Goal: Information Seeking & Learning: Learn about a topic

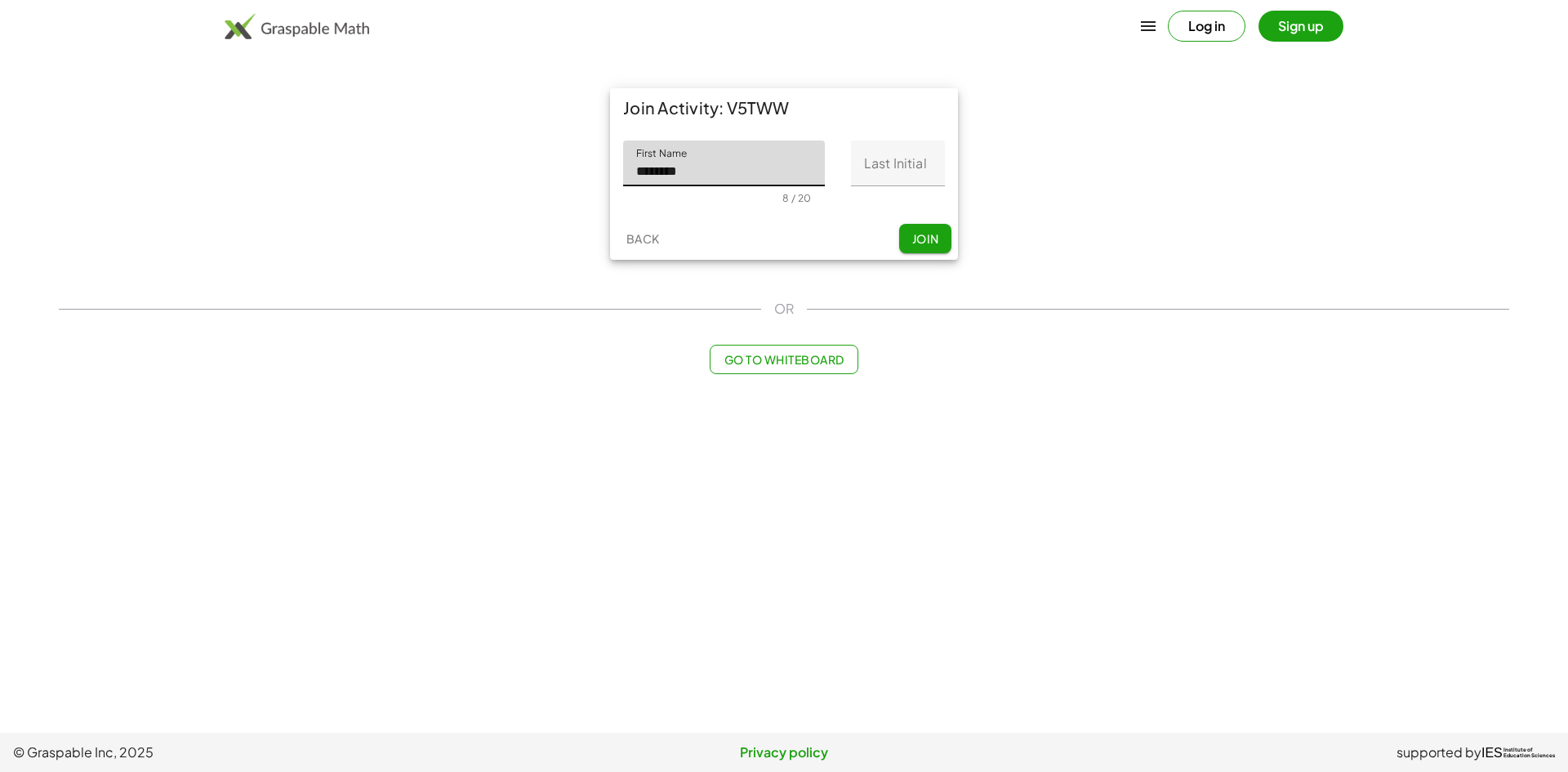
type input "********"
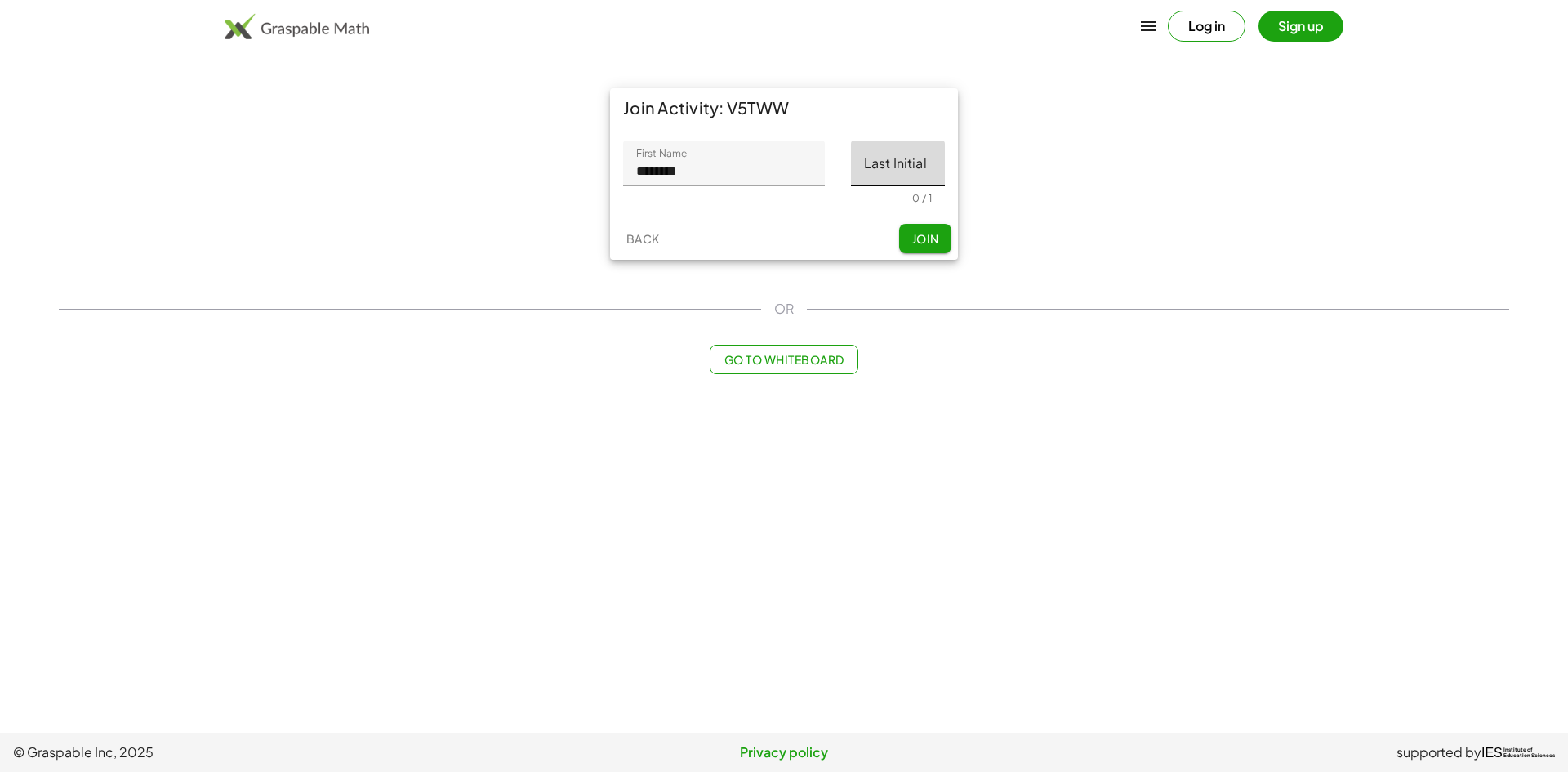
click at [904, 151] on input "Last Initial" at bounding box center [897, 163] width 94 height 45
type input "*"
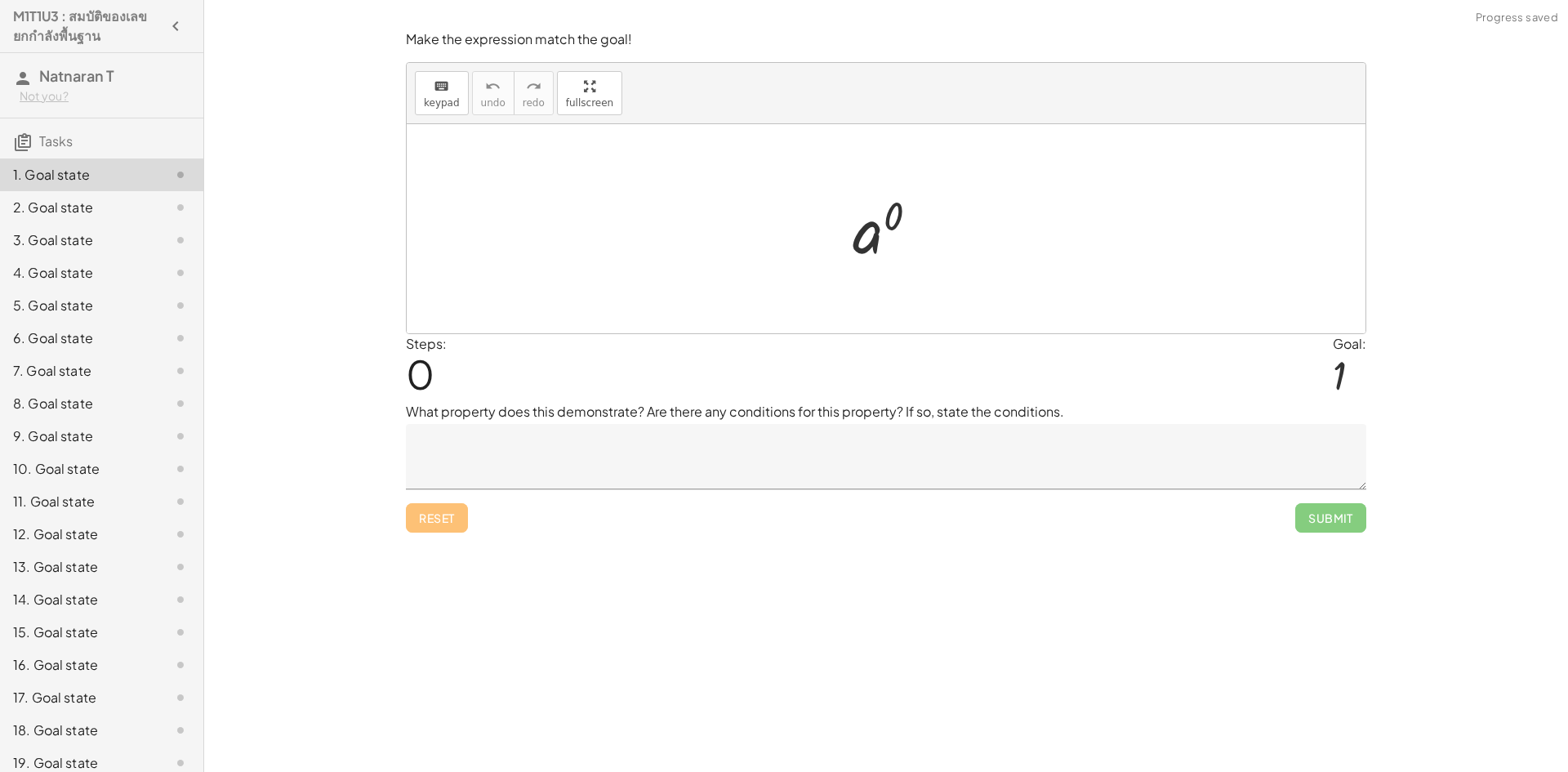
click at [134, 128] on h3 "Tasks" at bounding box center [102, 135] width 203 height 35
click at [112, 212] on div "2. Goal state" at bounding box center [78, 207] width 131 height 20
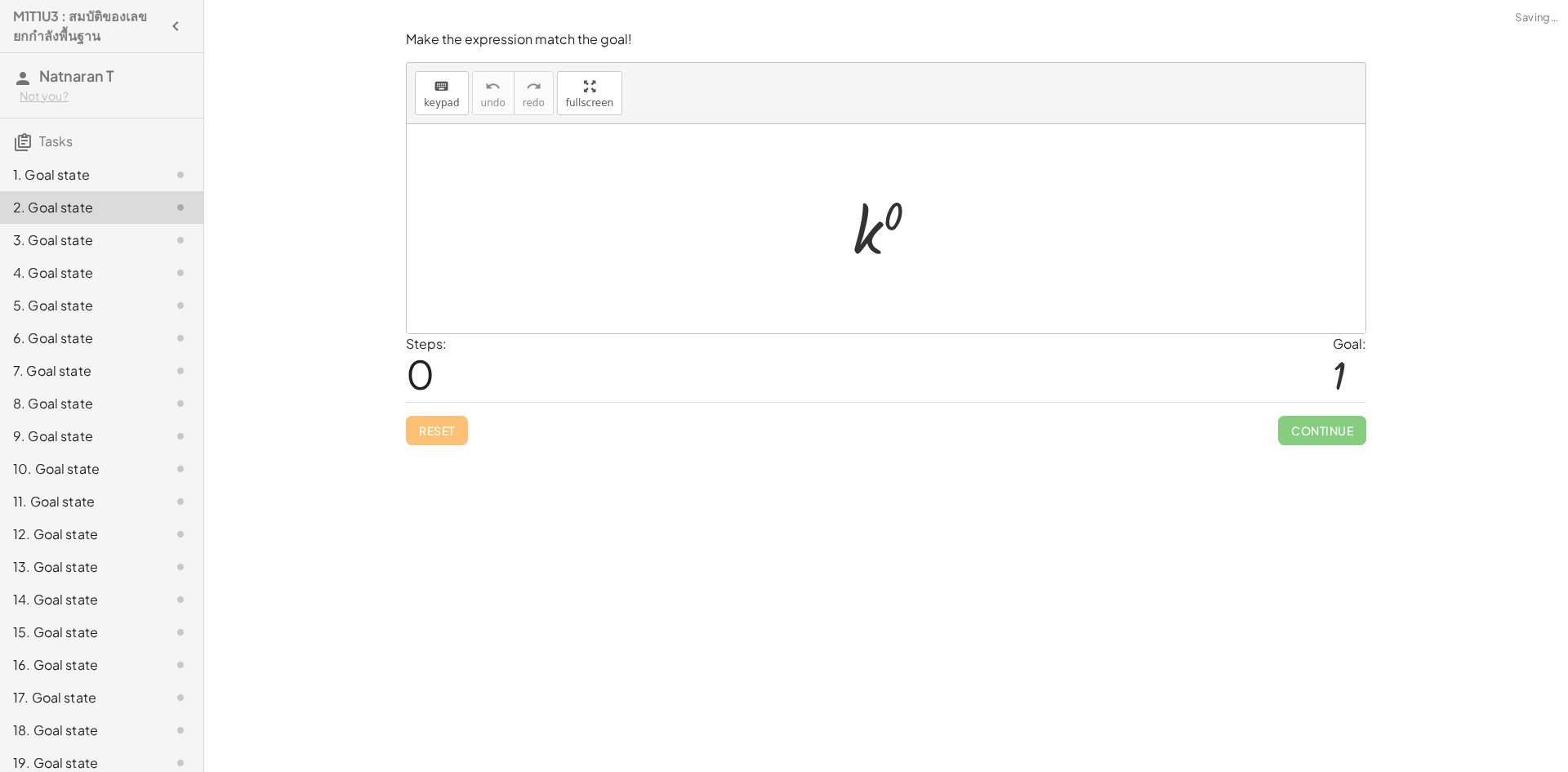
click at [102, 246] on div "3. Goal state" at bounding box center [78, 241] width 131 height 20
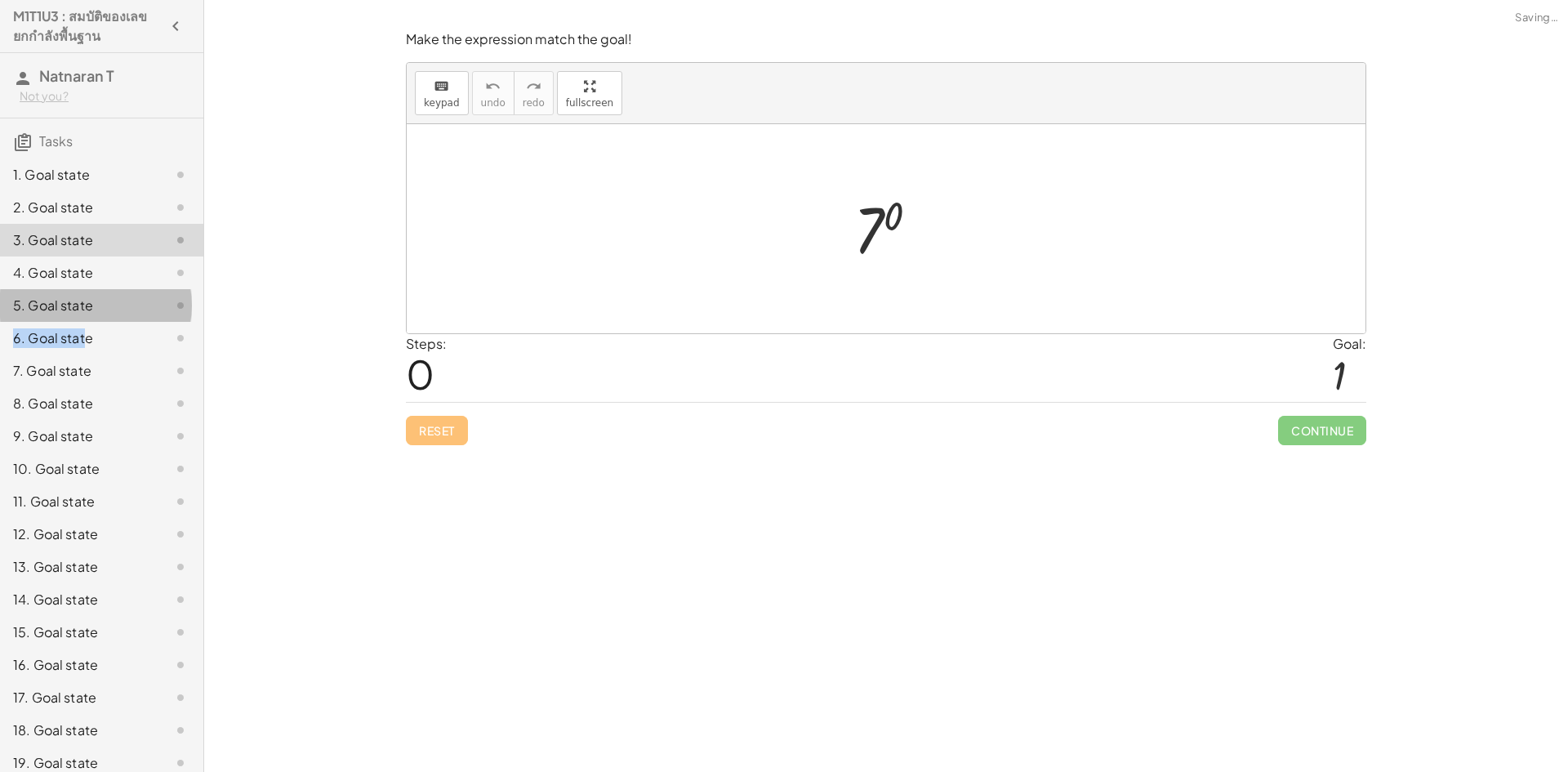
click at [85, 352] on div "1. Goal state 2. Goal state 3. Goal state 4. Goal state 5. Goal state 6. Goal s…" at bounding box center [102, 681] width 203 height 1059
drag, startPoint x: 82, startPoint y: 412, endPoint x: 72, endPoint y: 445, distance: 34.5
click at [76, 437] on div "1. Goal state 2. Goal state 3. Goal state 4. Goal state 5. Goal state 6. Goal s…" at bounding box center [102, 681] width 203 height 1059
drag, startPoint x: 62, startPoint y: 501, endPoint x: 57, endPoint y: 525, distance: 24.5
click at [58, 524] on div "1. Goal state 2. Goal state 3. Goal state 4. Goal state 5. Goal state 6. Goal s…" at bounding box center [102, 681] width 203 height 1059
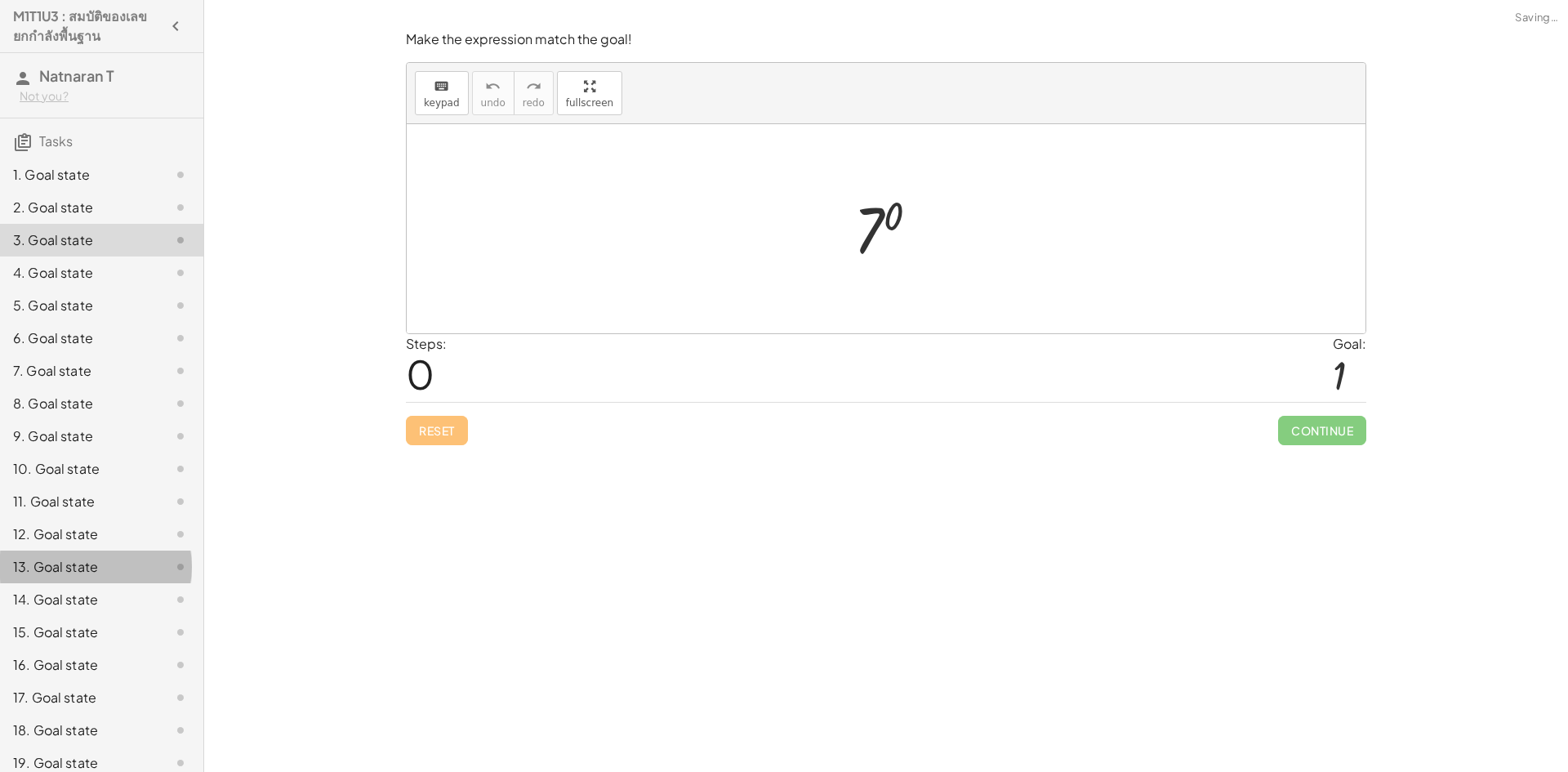
click at [50, 577] on div "13. Goal state" at bounding box center [78, 567] width 131 height 20
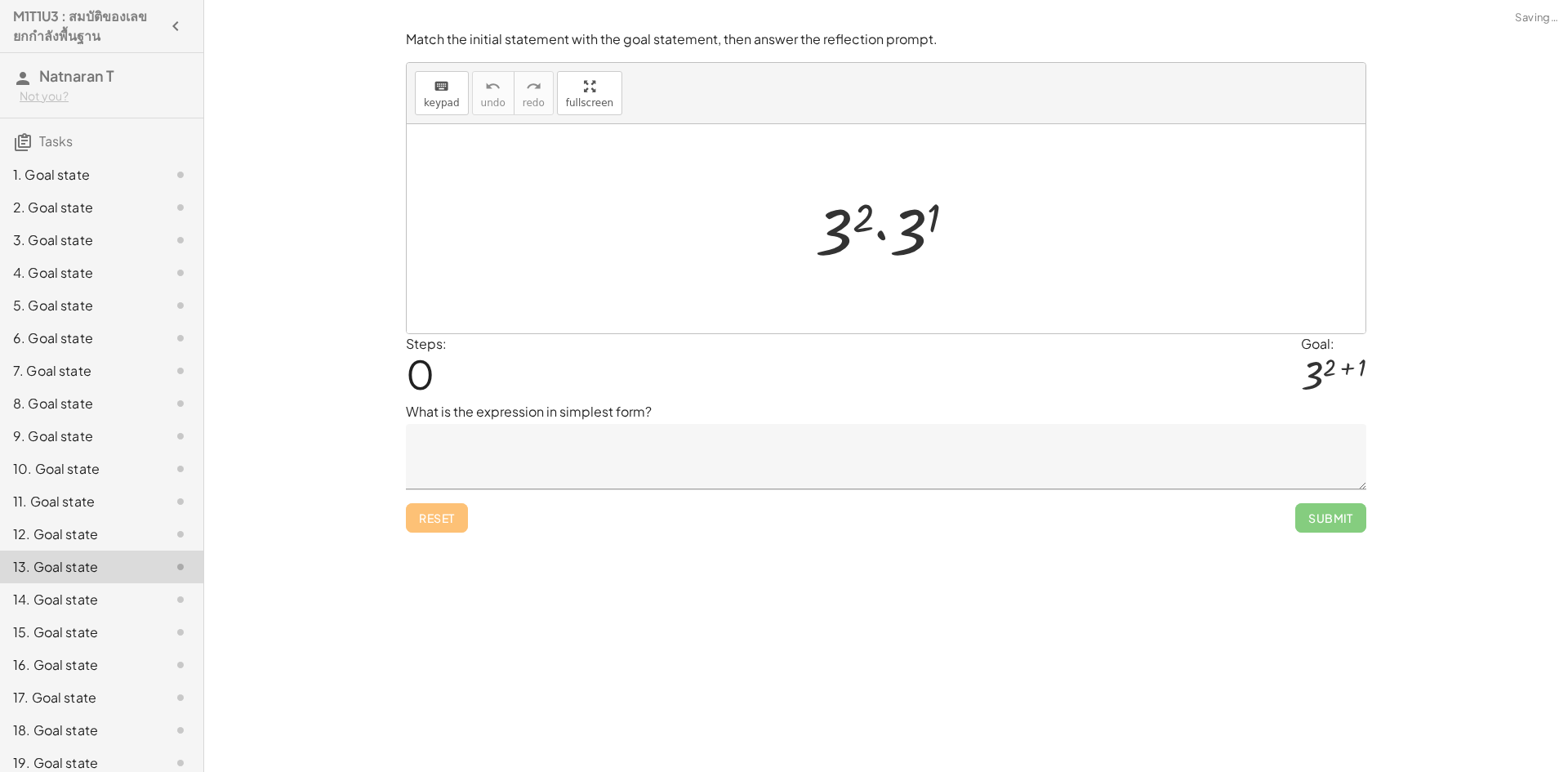
click at [45, 602] on div "14. Goal state" at bounding box center [78, 599] width 131 height 20
